Goal: Task Accomplishment & Management: Manage account settings

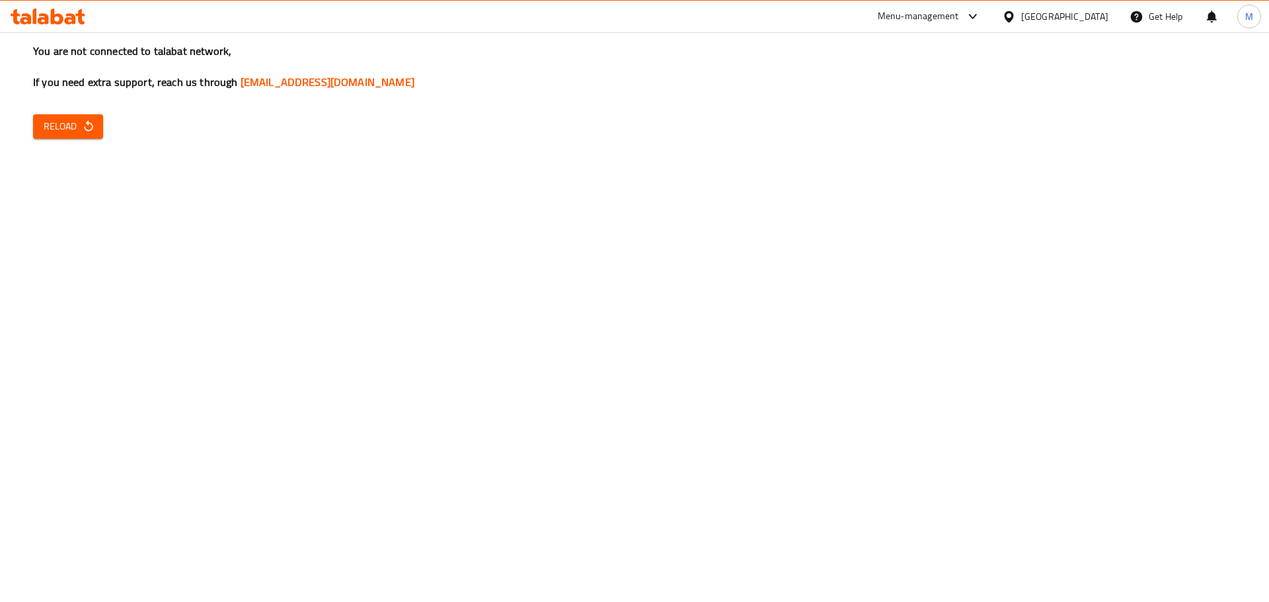
click at [106, 129] on div "You are not connected to talabat network, If you need extra support, reach us t…" at bounding box center [634, 301] width 1269 height 602
click at [82, 128] on icon "button" at bounding box center [88, 126] width 13 height 13
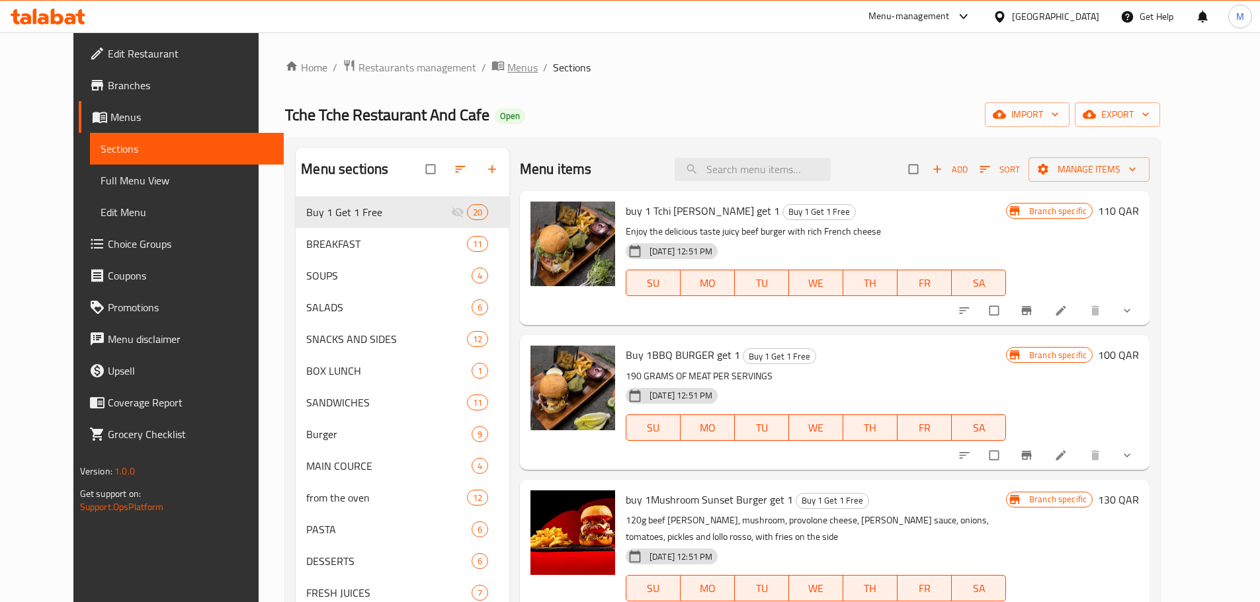
click at [507, 67] on span "Menus" at bounding box center [522, 68] width 30 height 16
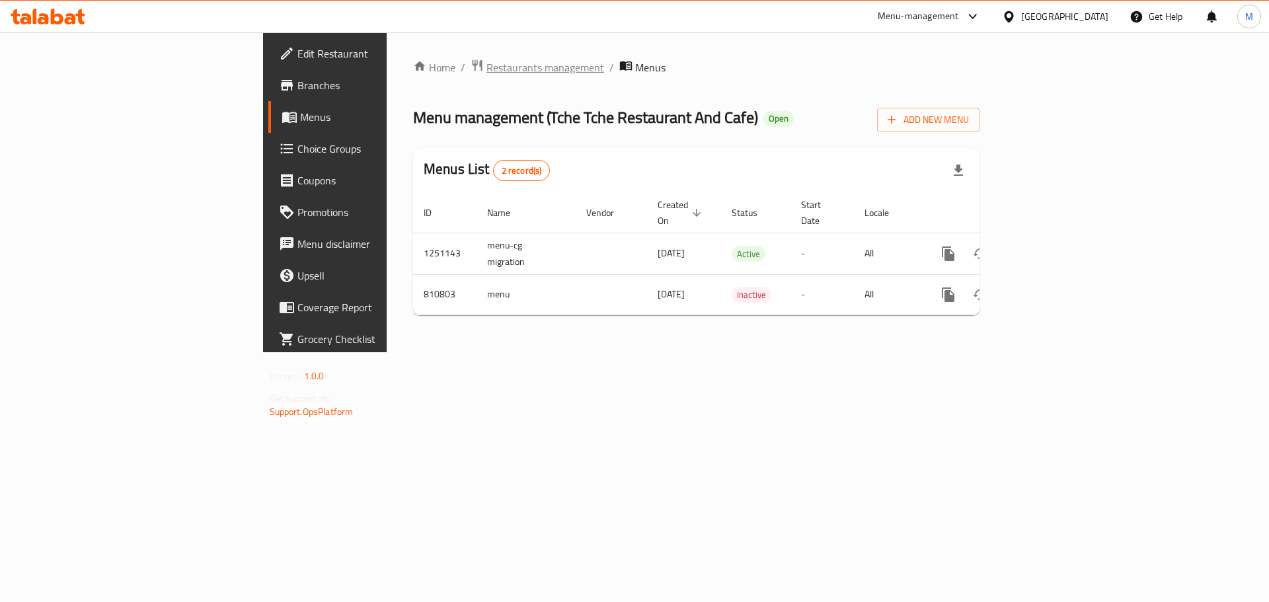
click at [487, 72] on span "Restaurants management" at bounding box center [546, 68] width 118 height 16
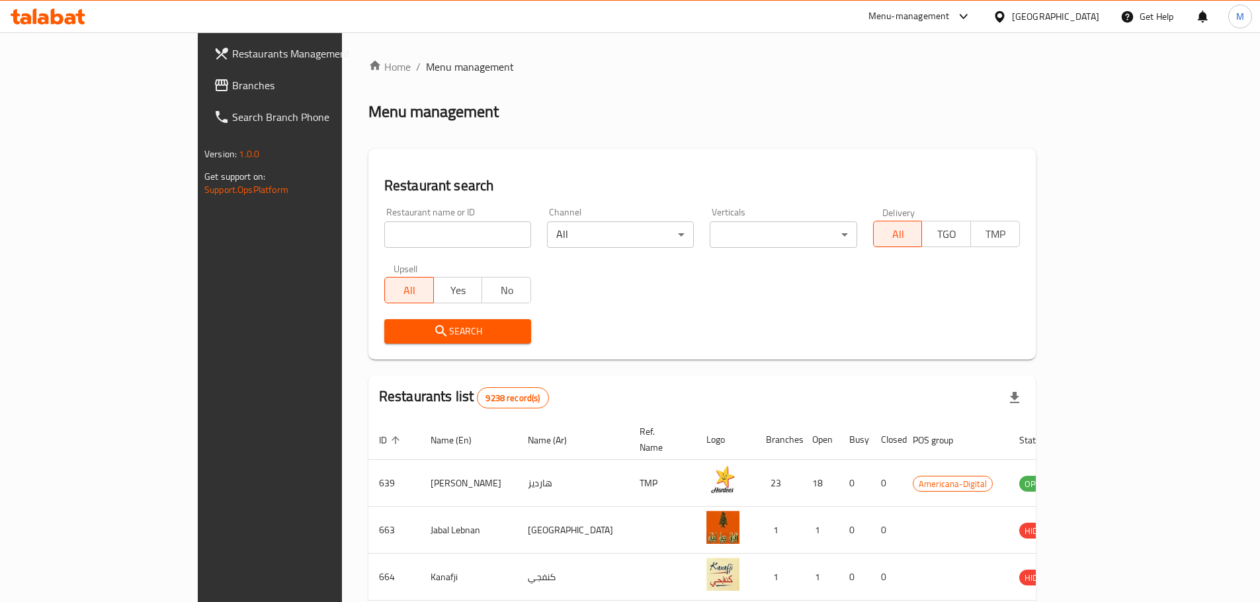
click at [307, 234] on div at bounding box center [630, 301] width 1260 height 602
click at [384, 235] on input "search" at bounding box center [457, 234] width 147 height 26
type input "[PERSON_NAME]"
click at [425, 332] on span "Search" at bounding box center [458, 331] width 126 height 17
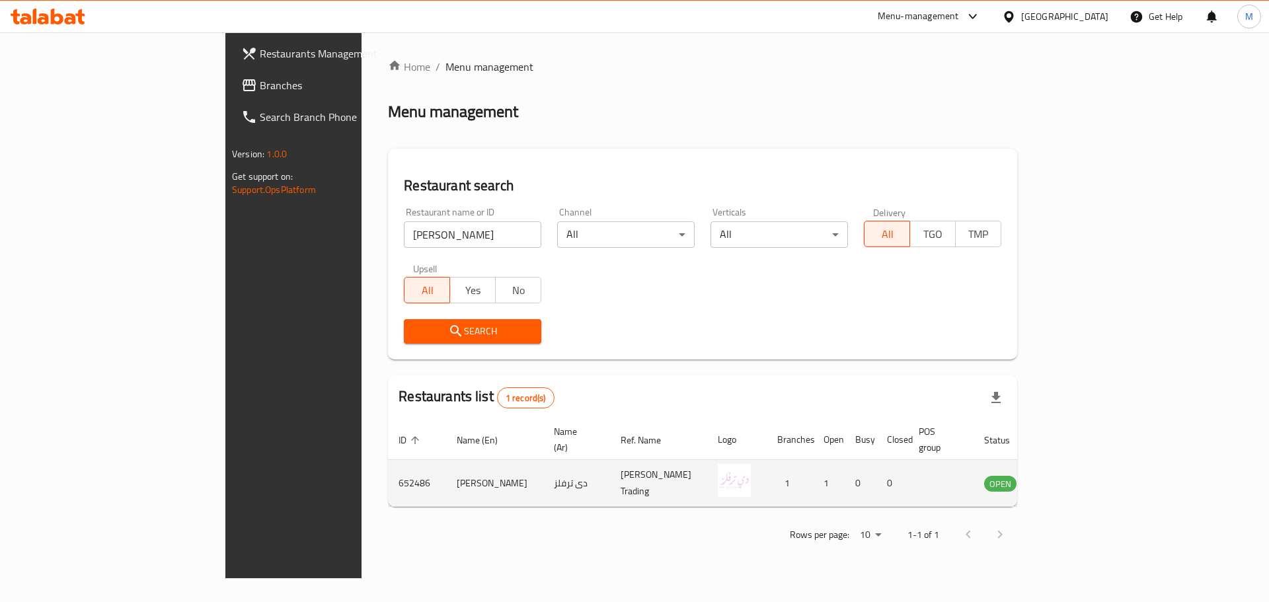
click at [1070, 475] on icon "enhanced table" at bounding box center [1062, 483] width 16 height 16
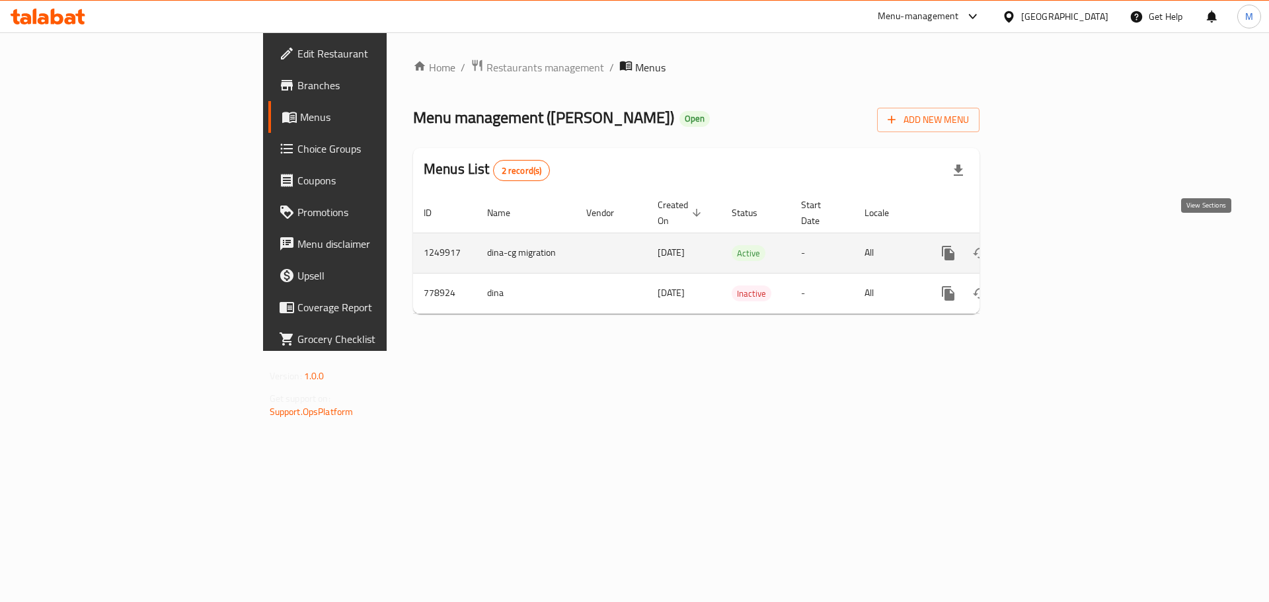
click at [1060, 237] on link "enhanced table" at bounding box center [1044, 253] width 32 height 32
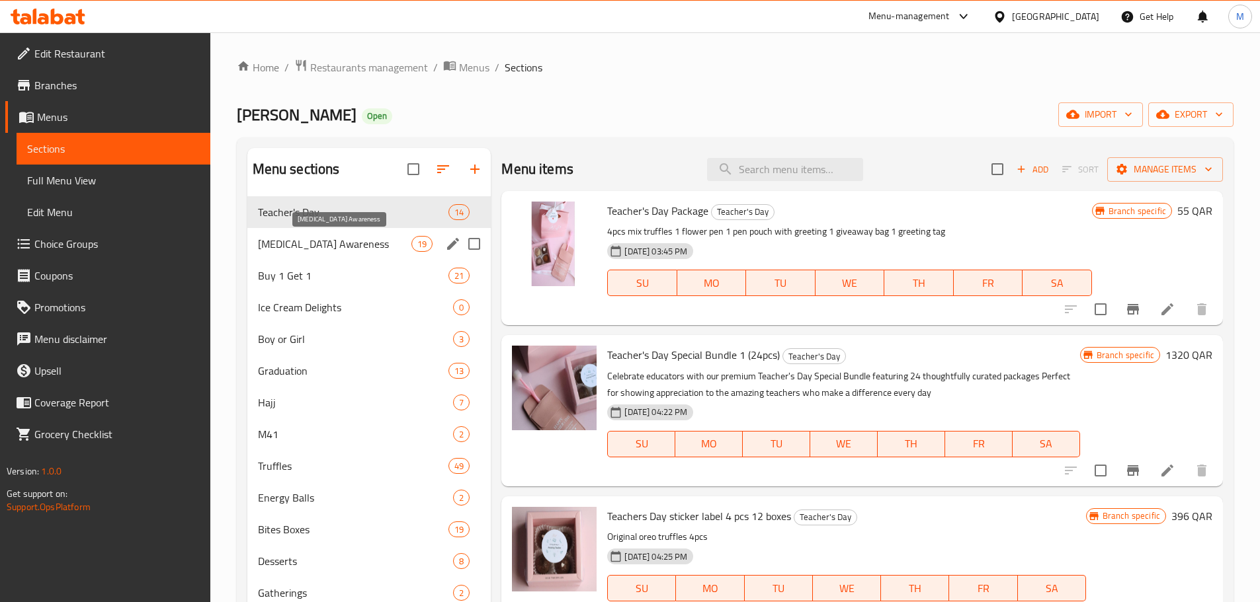
click at [298, 239] on span "[MEDICAL_DATA] Awareness" at bounding box center [335, 244] width 154 height 16
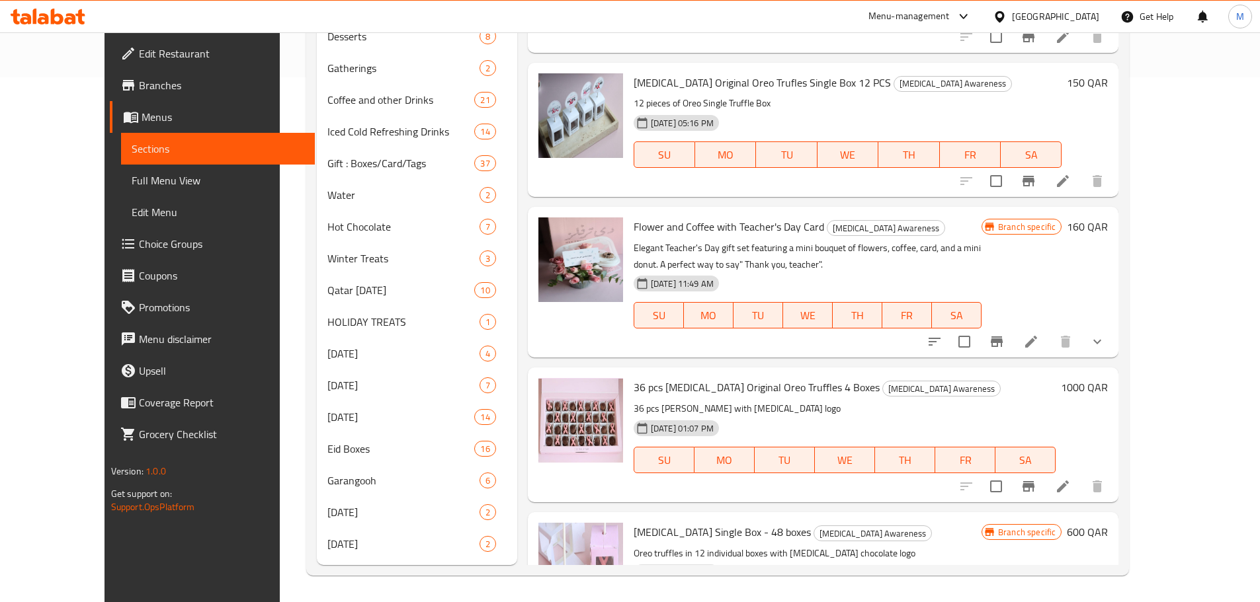
scroll to position [1852, 0]
